Goal: Task Accomplishment & Management: Manage account settings

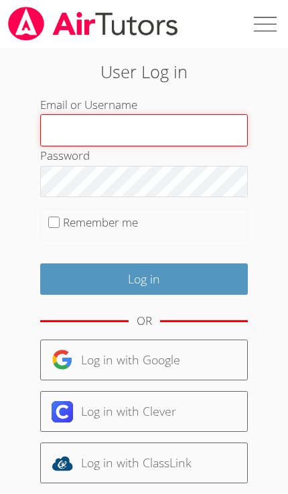
type input "[PERSON_NAME][EMAIL_ADDRESS][PERSON_NAME][DOMAIN_NAME]"
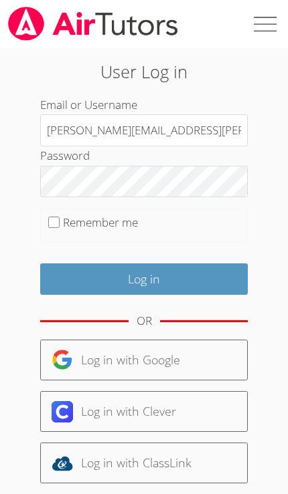
click at [143, 277] on input "Log in" at bounding box center [143, 278] width 207 height 31
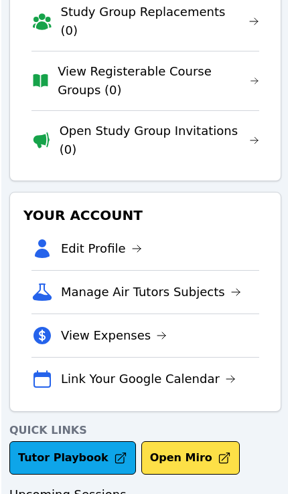
scroll to position [160, 0]
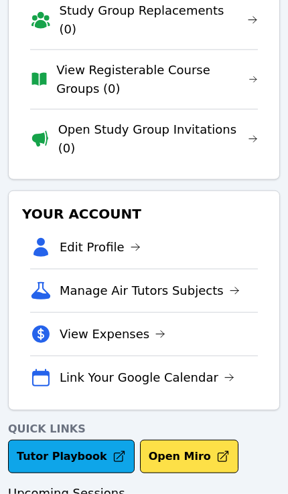
click at [90, 440] on link "Tutor Playbook" at bounding box center [71, 456] width 126 height 33
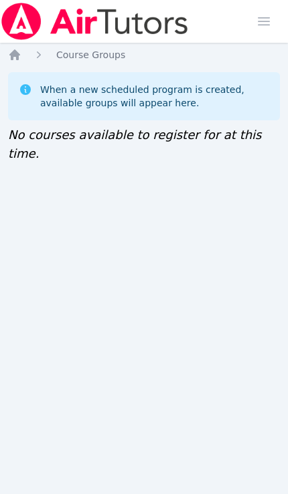
click at [23, 30] on img at bounding box center [94, 21] width 189 height 37
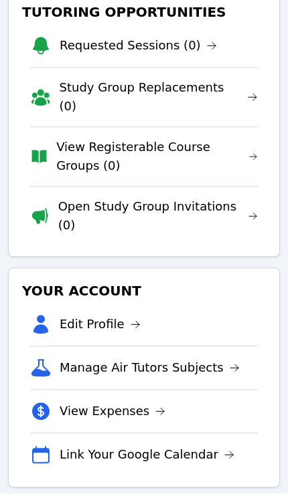
scroll to position [83, 0]
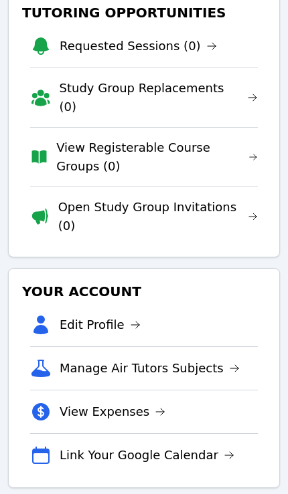
click at [141, 403] on link "View Expenses" at bounding box center [113, 412] width 106 height 19
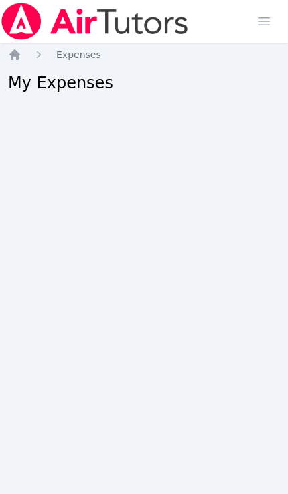
click at [17, 60] on icon "Breadcrumb" at bounding box center [14, 54] width 11 height 11
